Goal: Information Seeking & Learning: Learn about a topic

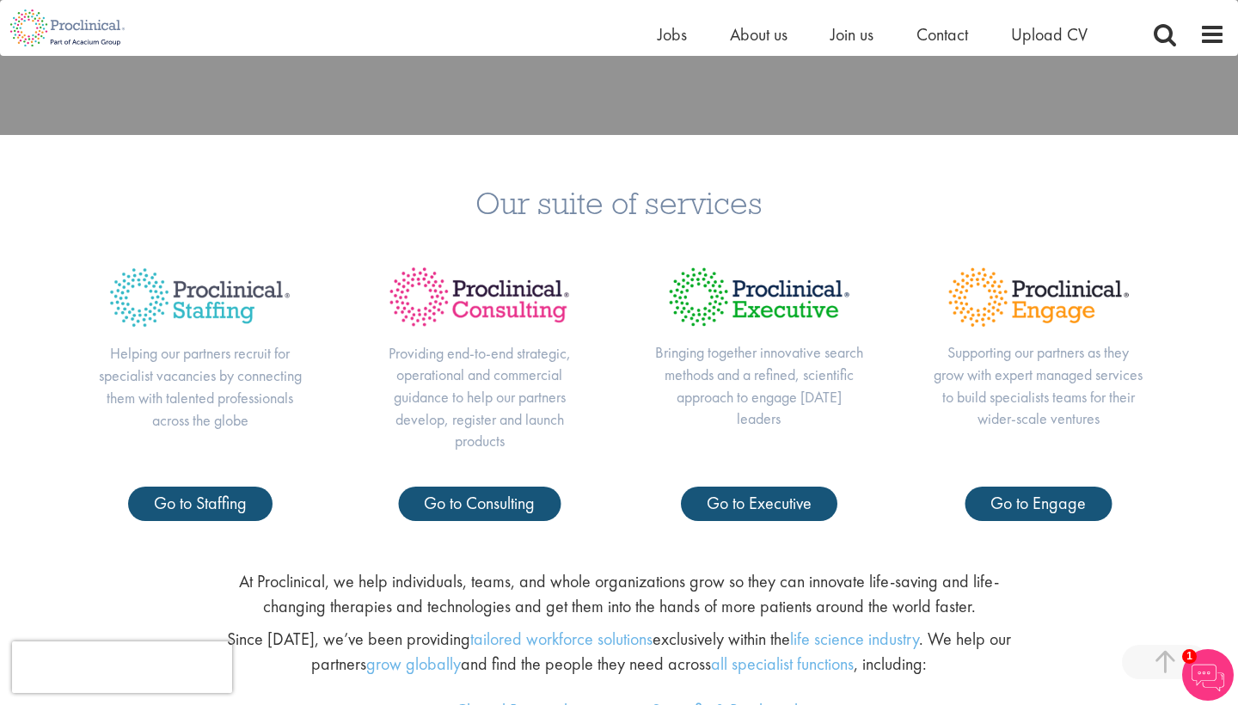
scroll to position [627, 0]
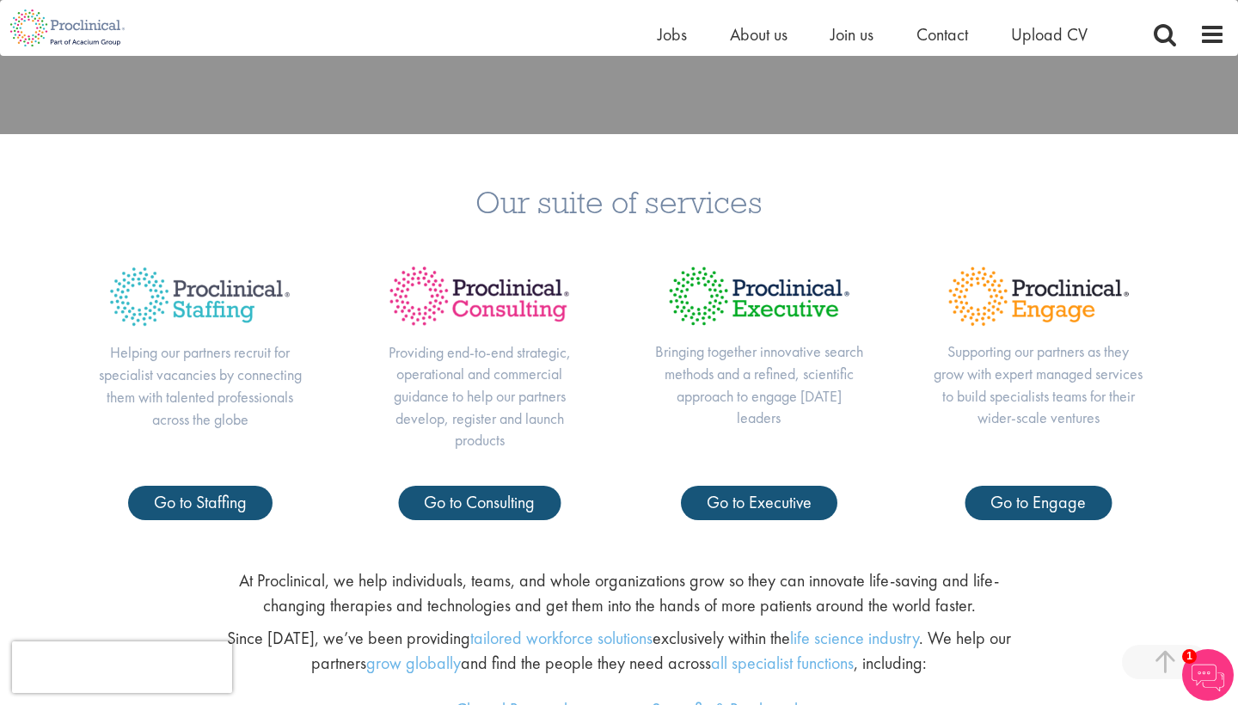
click at [753, 600] on p "At Proclinical, we help individuals, teams, and whole organizations grow so the…" at bounding box center [619, 592] width 817 height 49
click at [833, 218] on div "Our suite of services Helping our partners recruit for specialist vacancies by …" at bounding box center [619, 344] width 1238 height 421
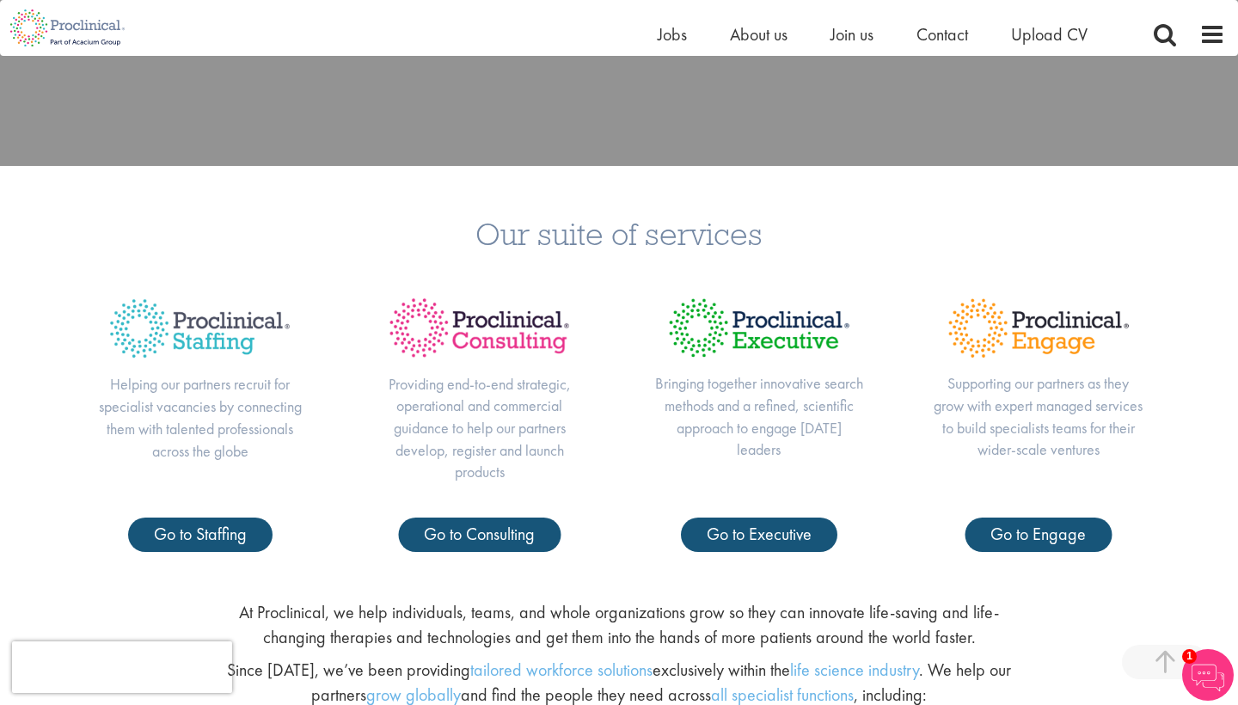
scroll to position [596, 0]
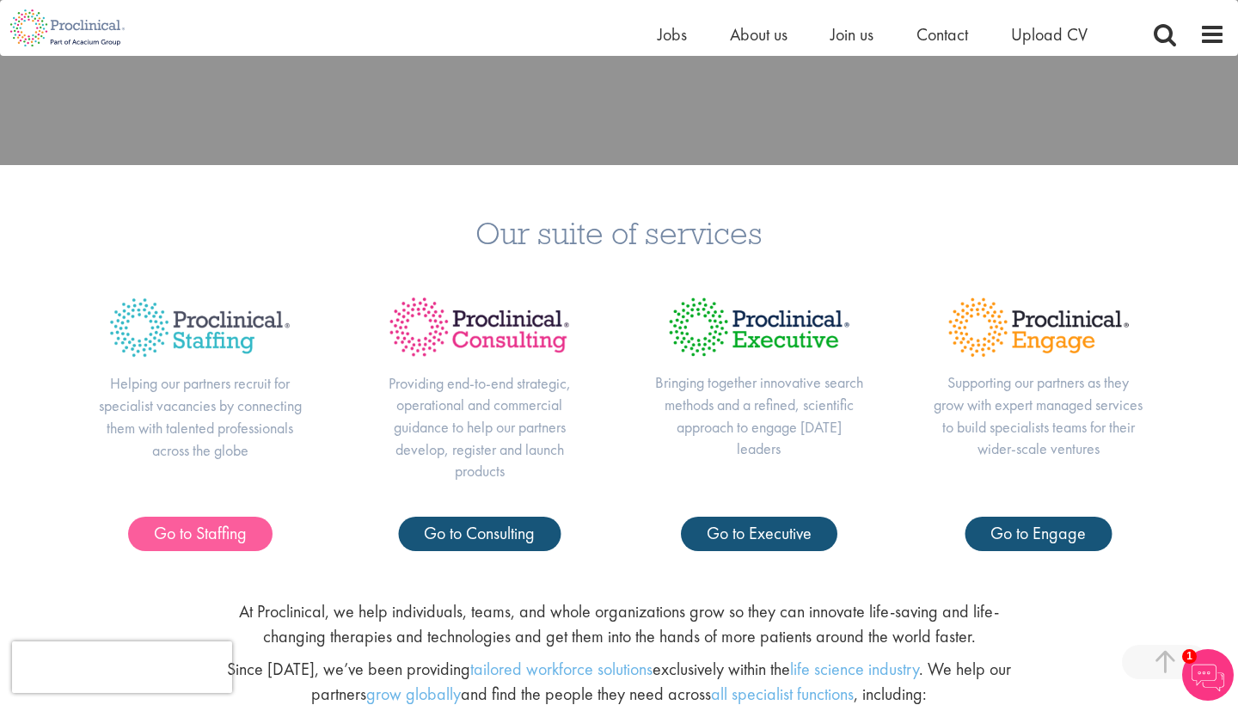
click at [218, 523] on span "Go to Staffing" at bounding box center [200, 533] width 93 height 22
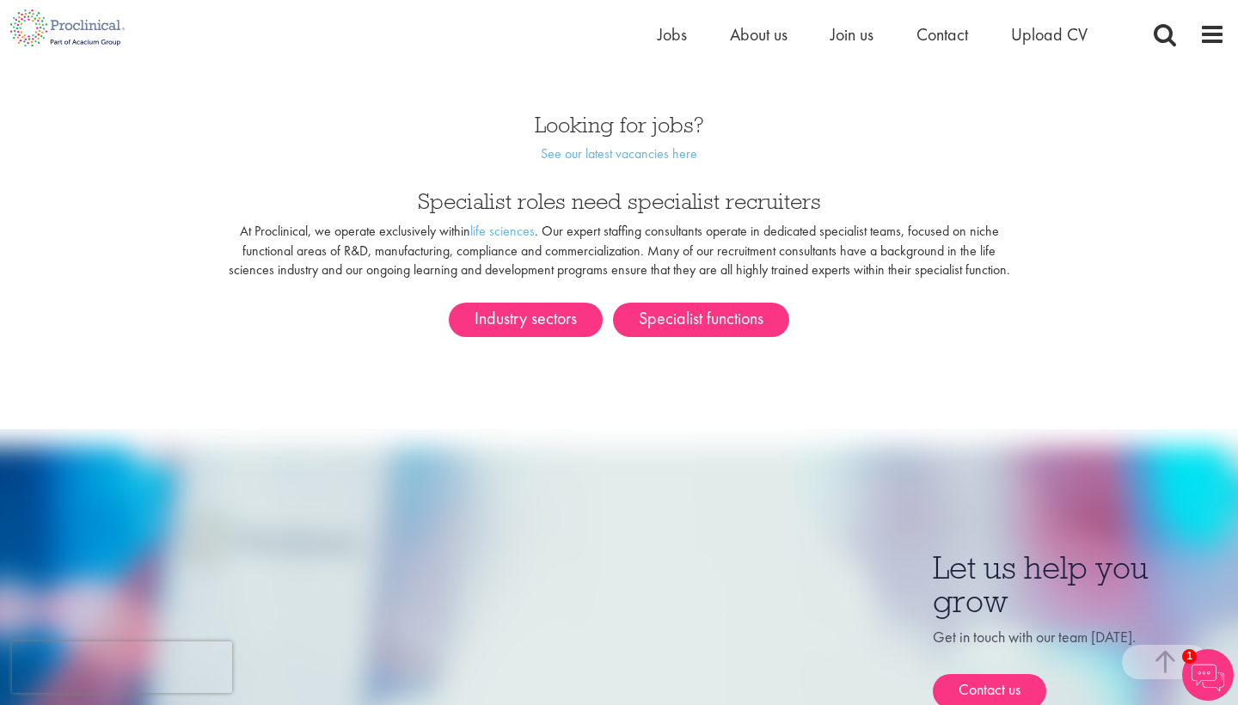
scroll to position [889, 0]
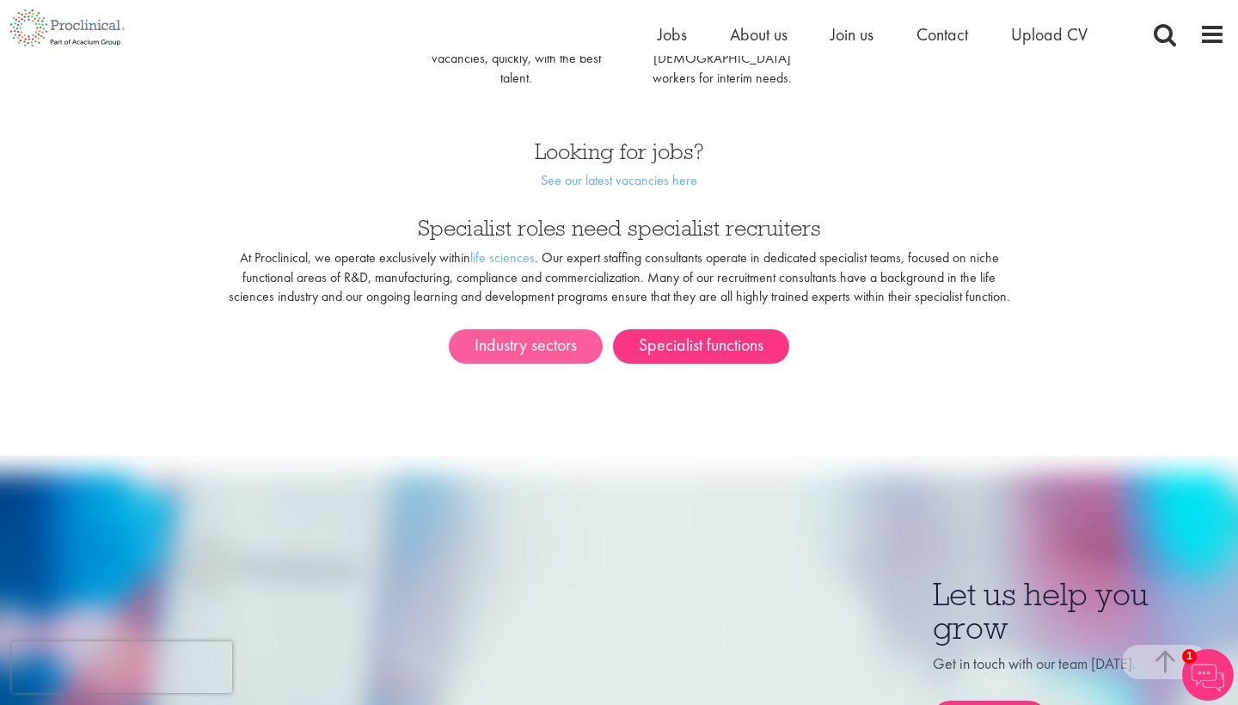
click at [525, 329] on link "Industry sectors" at bounding box center [526, 346] width 154 height 34
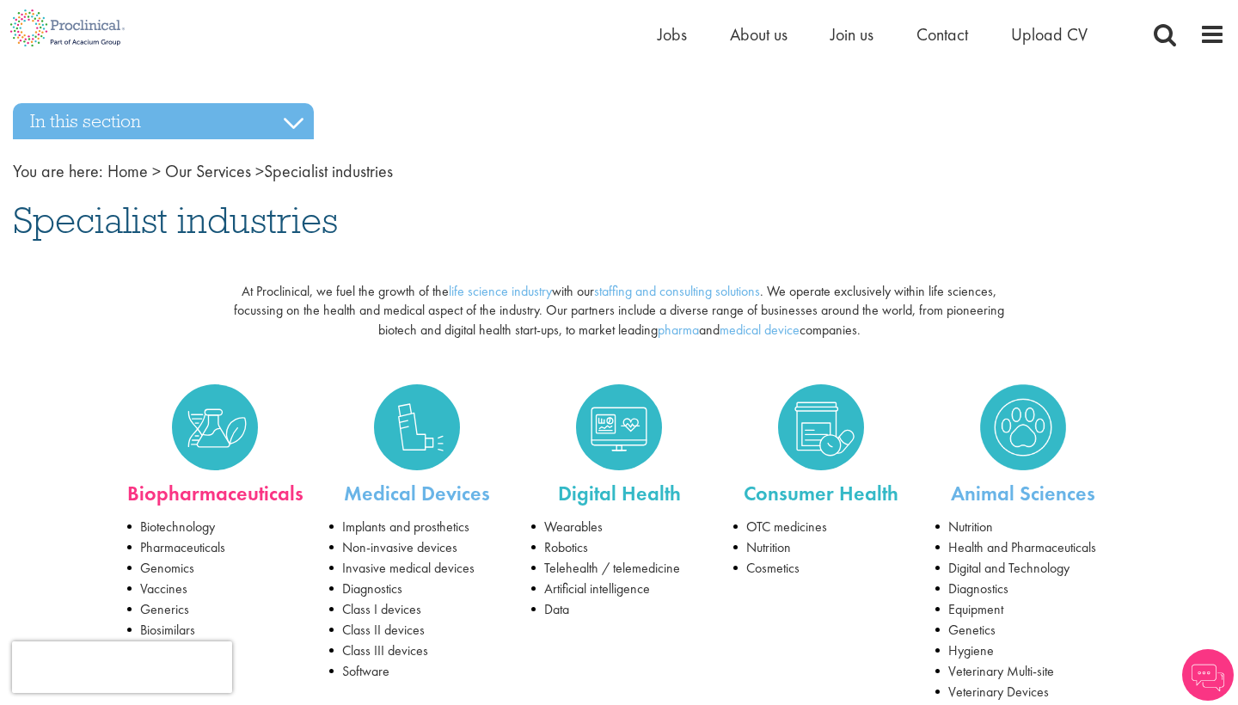
drag, startPoint x: 0, startPoint y: 0, endPoint x: 232, endPoint y: 318, distance: 393.9
click at [232, 480] on link "Biopharmaceuticals" at bounding box center [215, 493] width 176 height 27
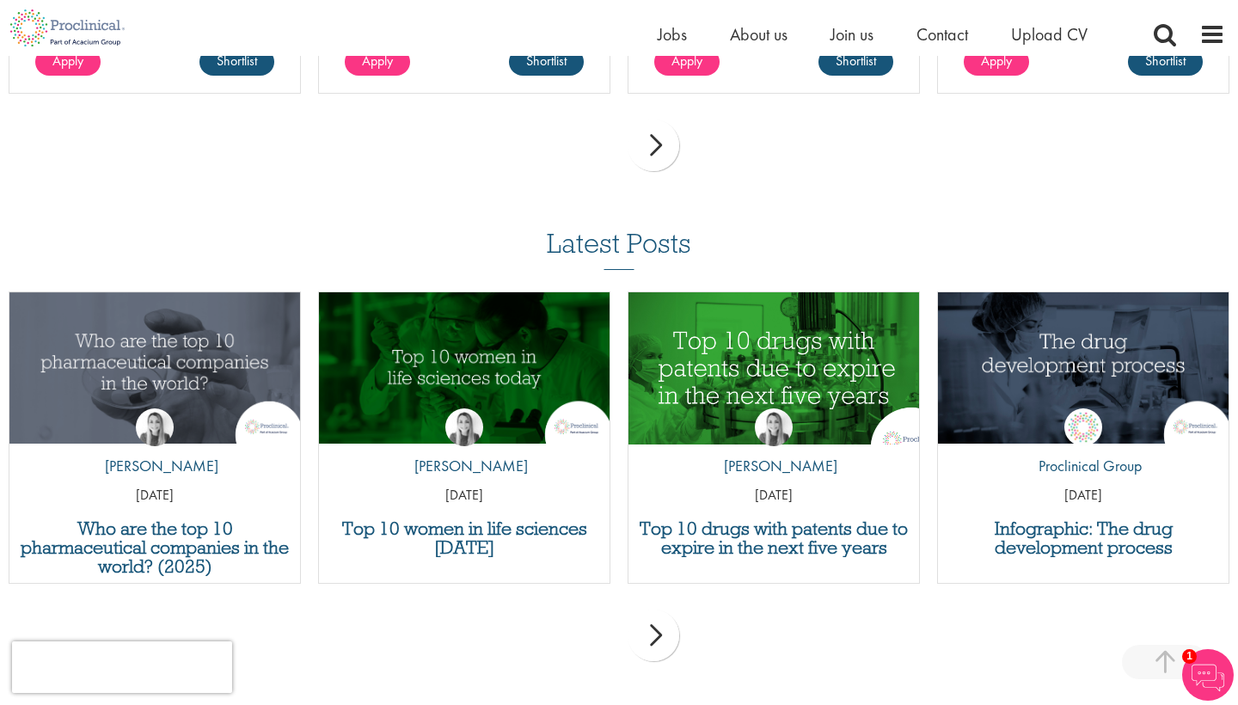
scroll to position [1546, 0]
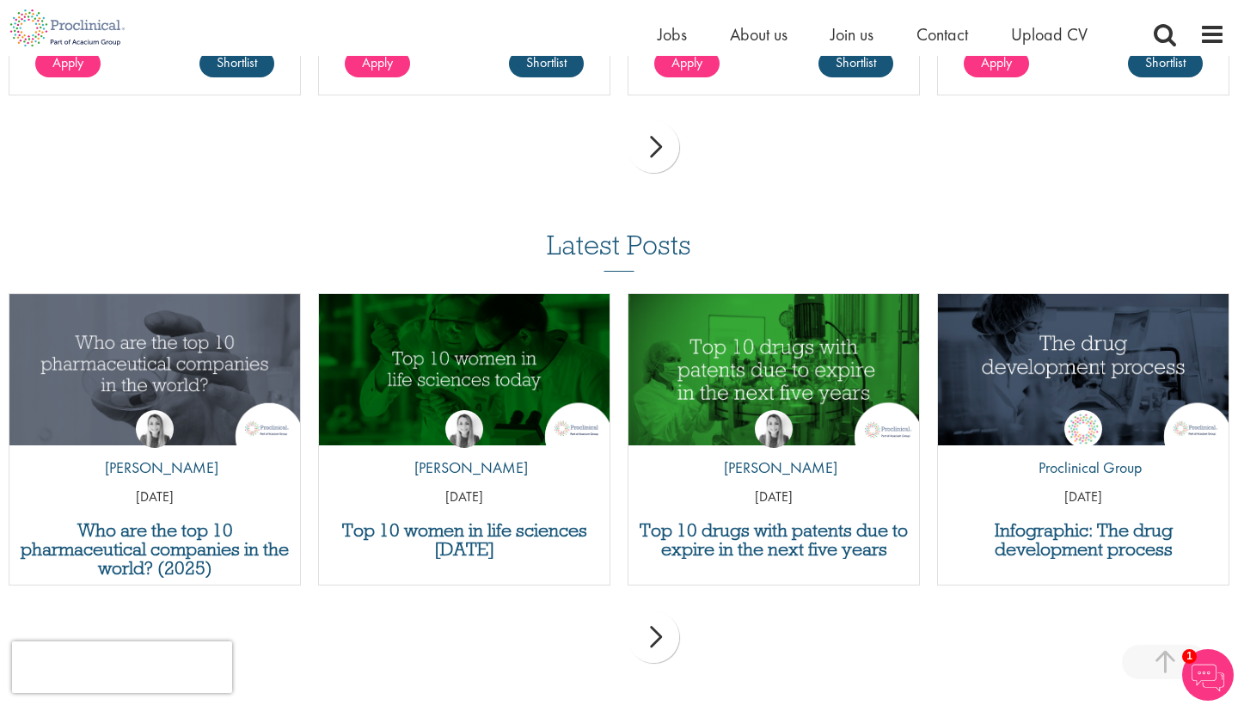
click at [664, 625] on div "next" at bounding box center [654, 637] width 52 height 52
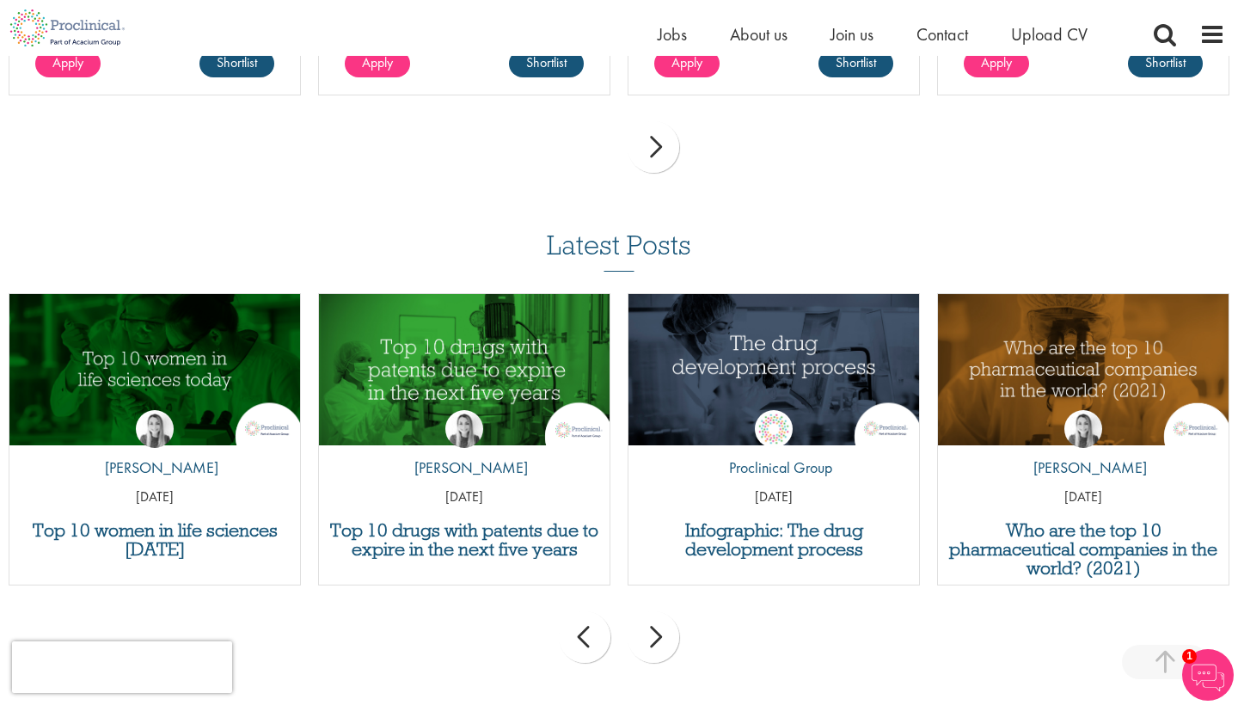
click at [670, 611] on div "next" at bounding box center [654, 637] width 52 height 52
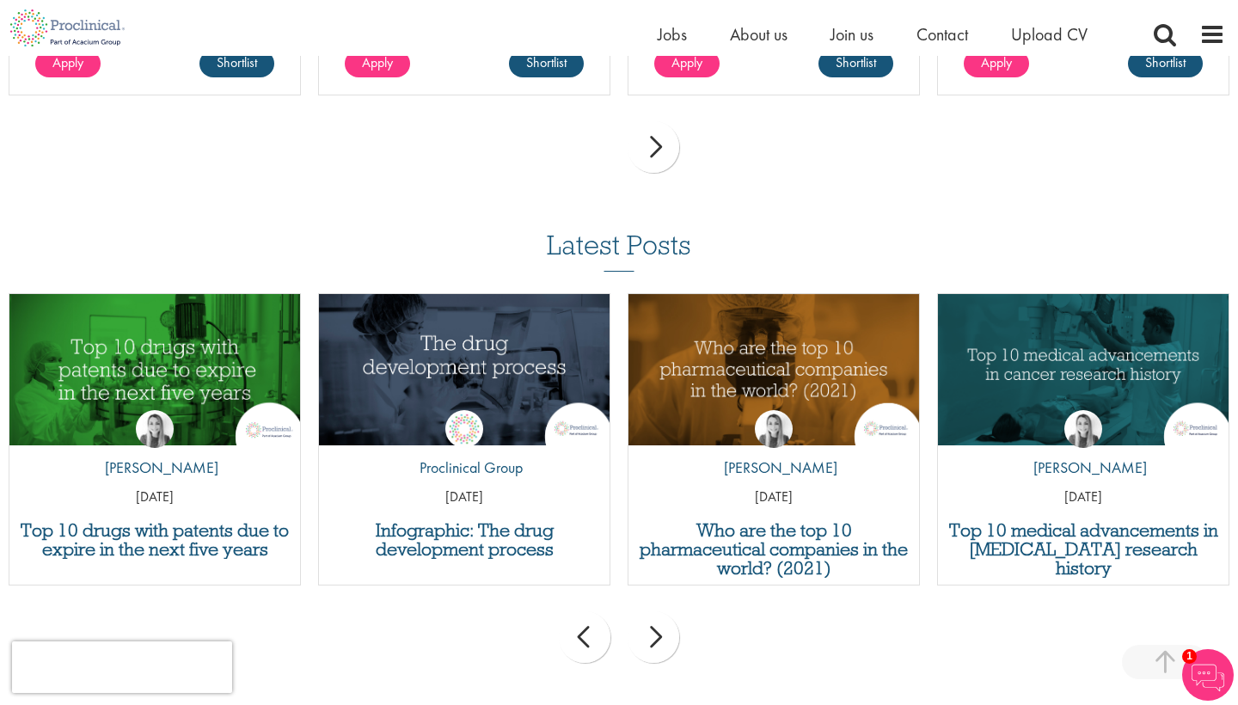
click at [670, 611] on div "next" at bounding box center [654, 637] width 52 height 52
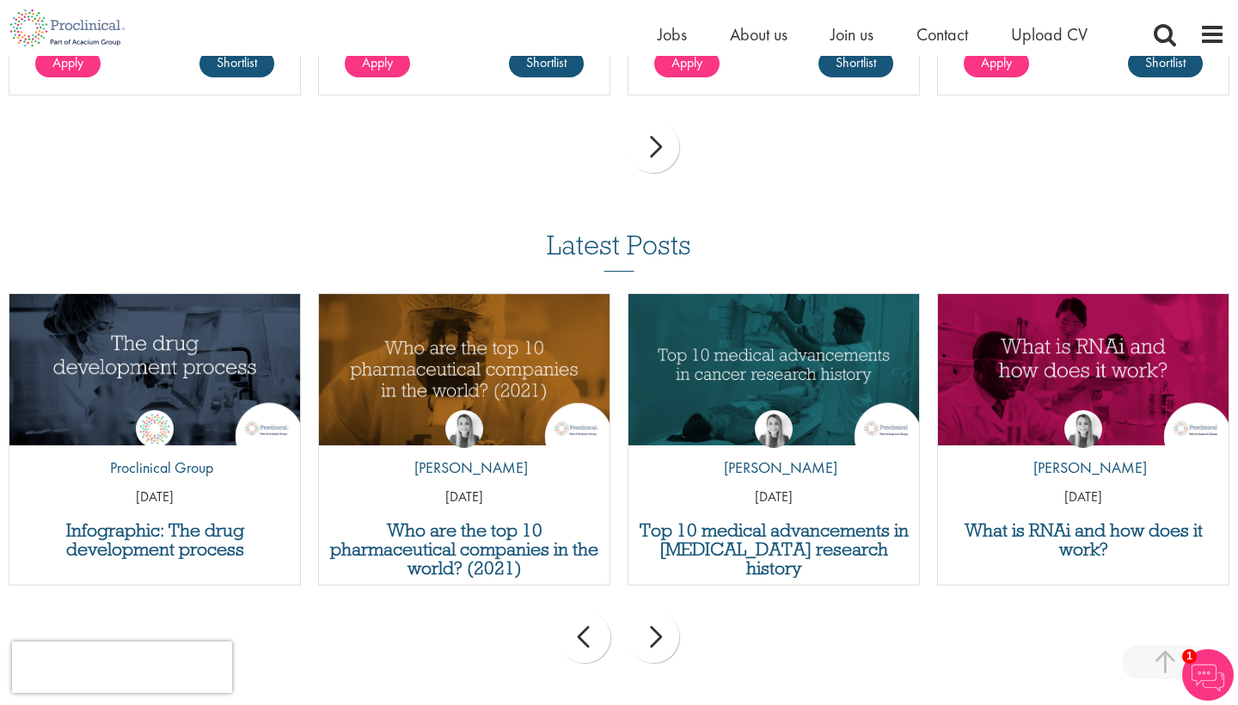
click at [670, 611] on div "next" at bounding box center [654, 637] width 52 height 52
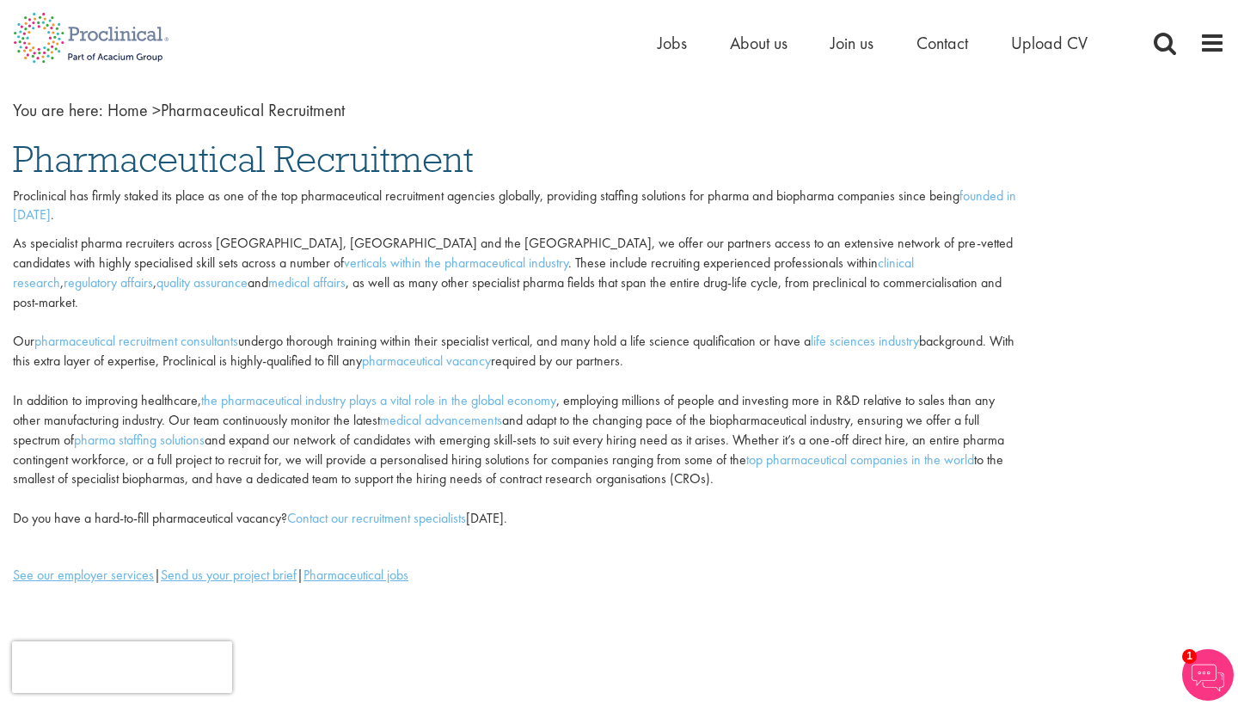
scroll to position [75, 0]
